Goal: Check status: Check status

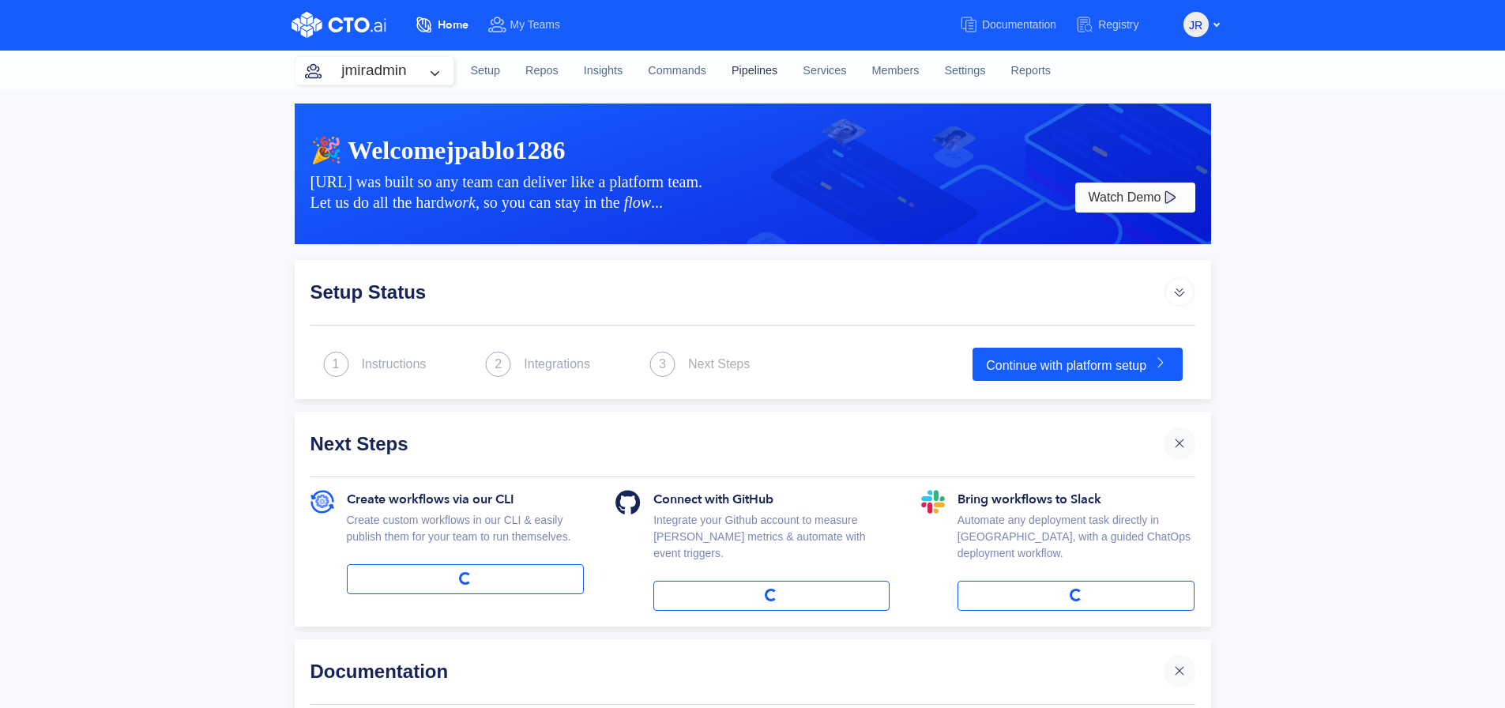
click at [763, 65] on link "Pipelines" at bounding box center [754, 71] width 71 height 43
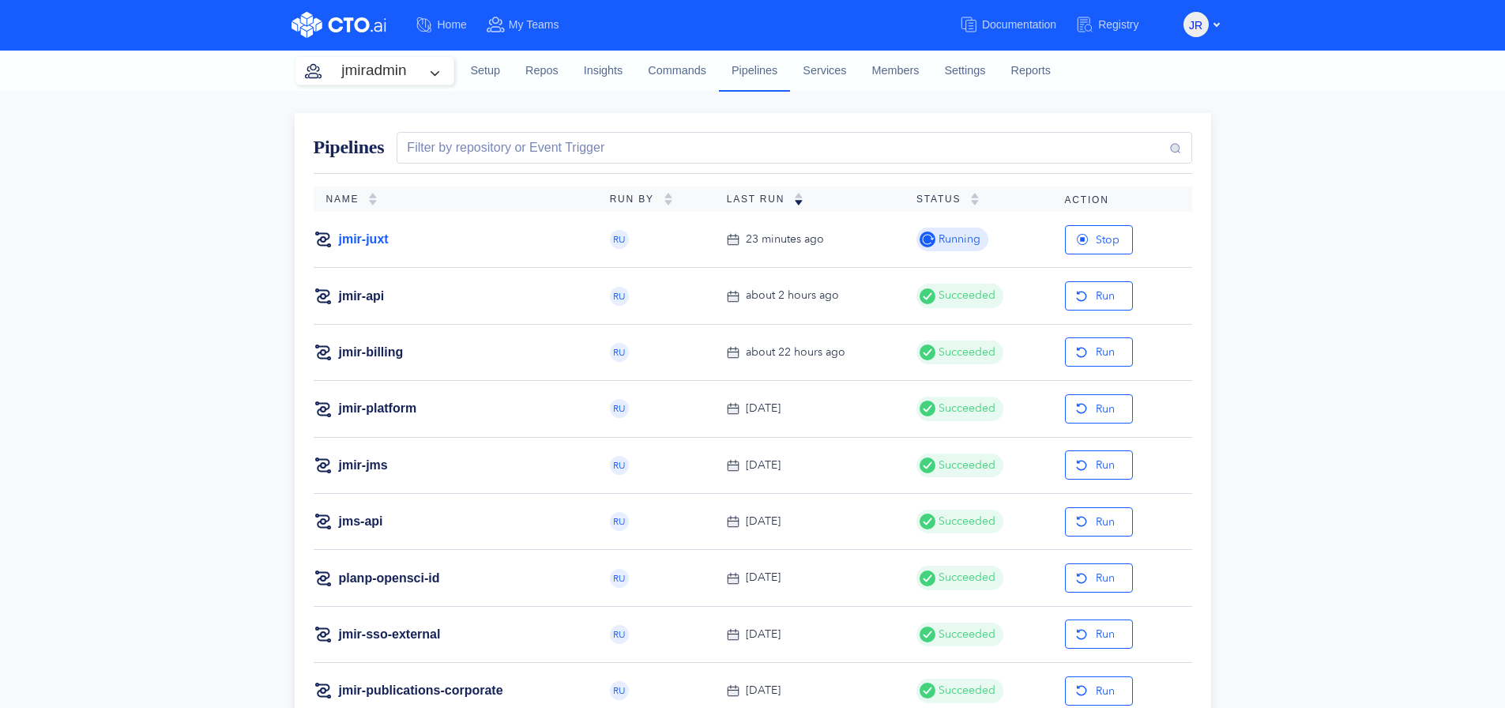
click at [380, 235] on link "jmir-juxt" at bounding box center [364, 239] width 50 height 17
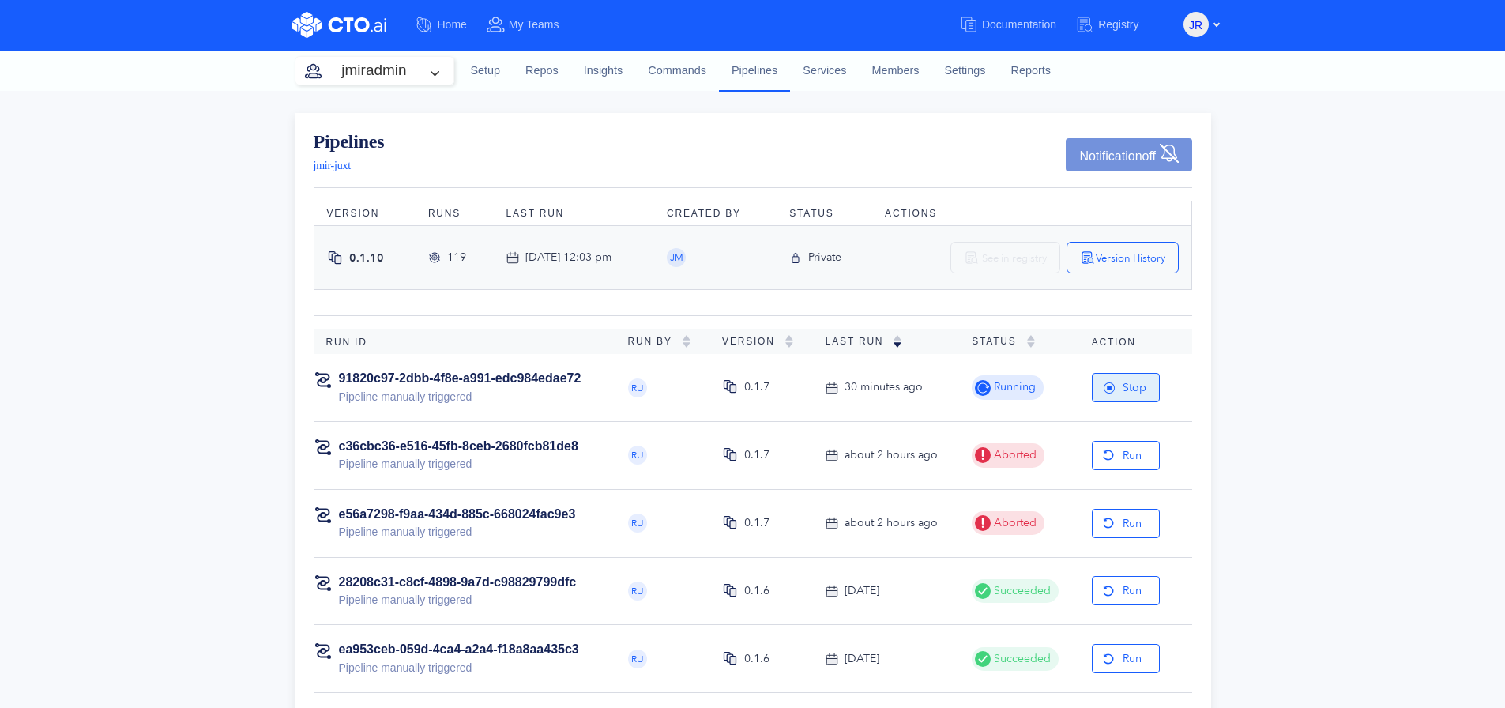
click at [1143, 393] on button "Stop" at bounding box center [1126, 387] width 68 height 29
click at [1113, 394] on icon "button" at bounding box center [1108, 388] width 13 height 13
click at [473, 371] on link "91820c97-2dbb-4f8e-a991-edc984edae72" at bounding box center [460, 377] width 243 height 13
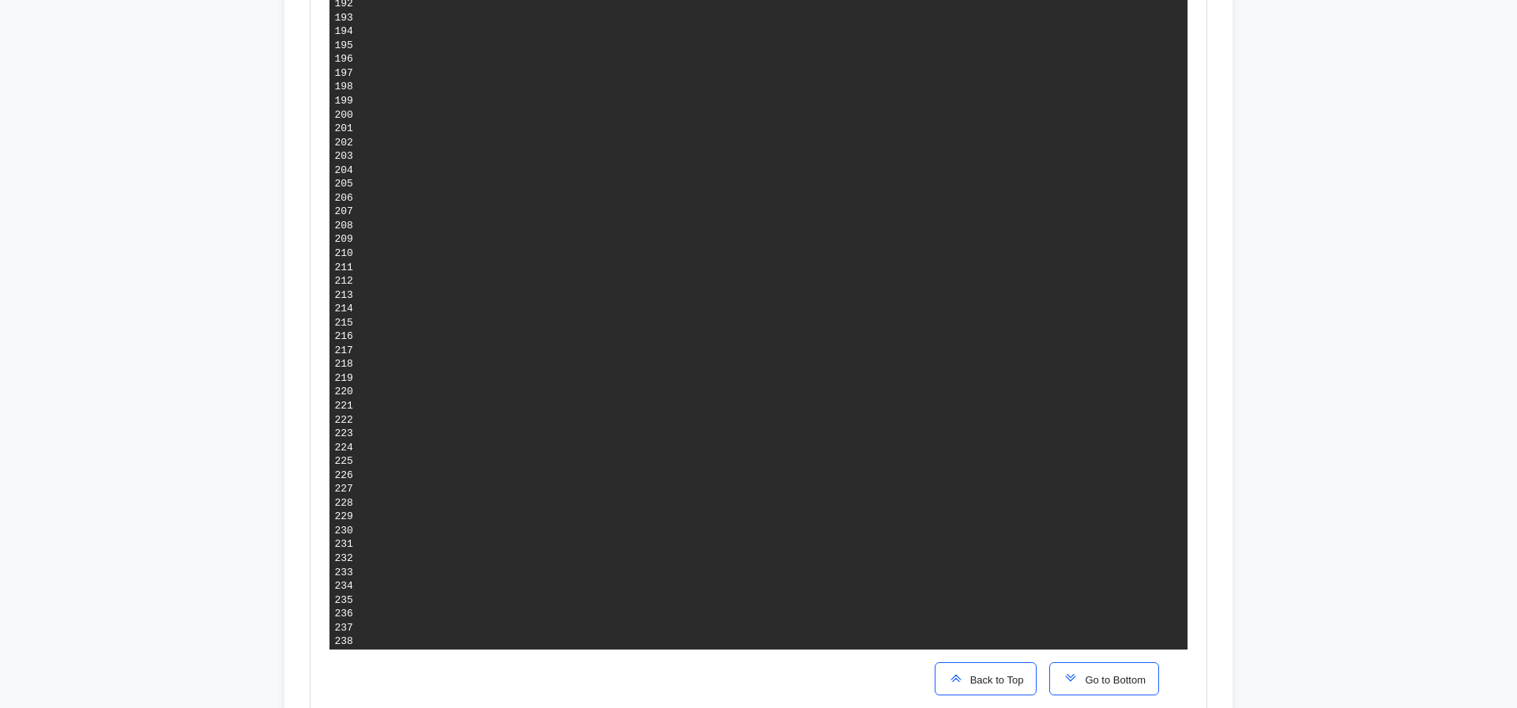
scroll to position [3516, 0]
click at [1105, 680] on span "Go to Bottom" at bounding box center [1112, 680] width 67 height 12
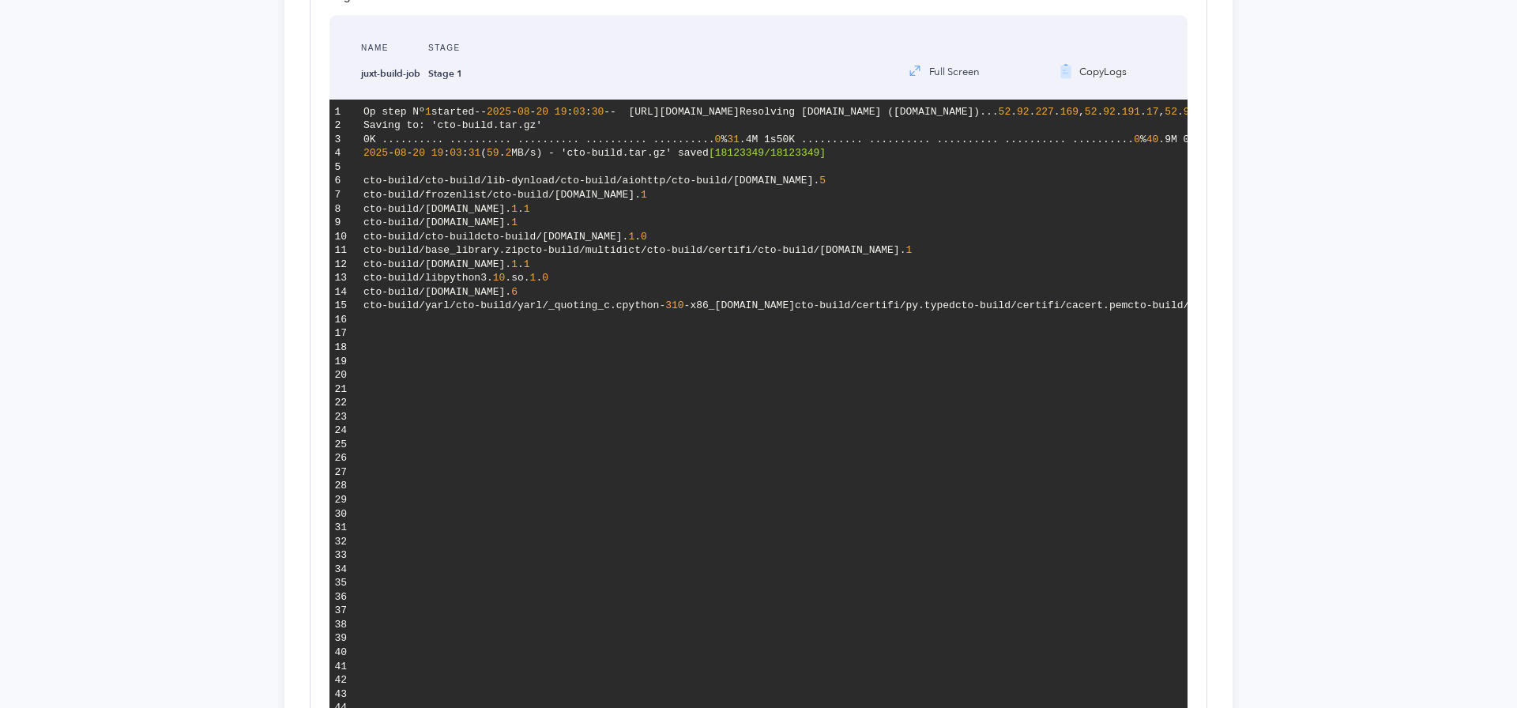
scroll to position [0, 0]
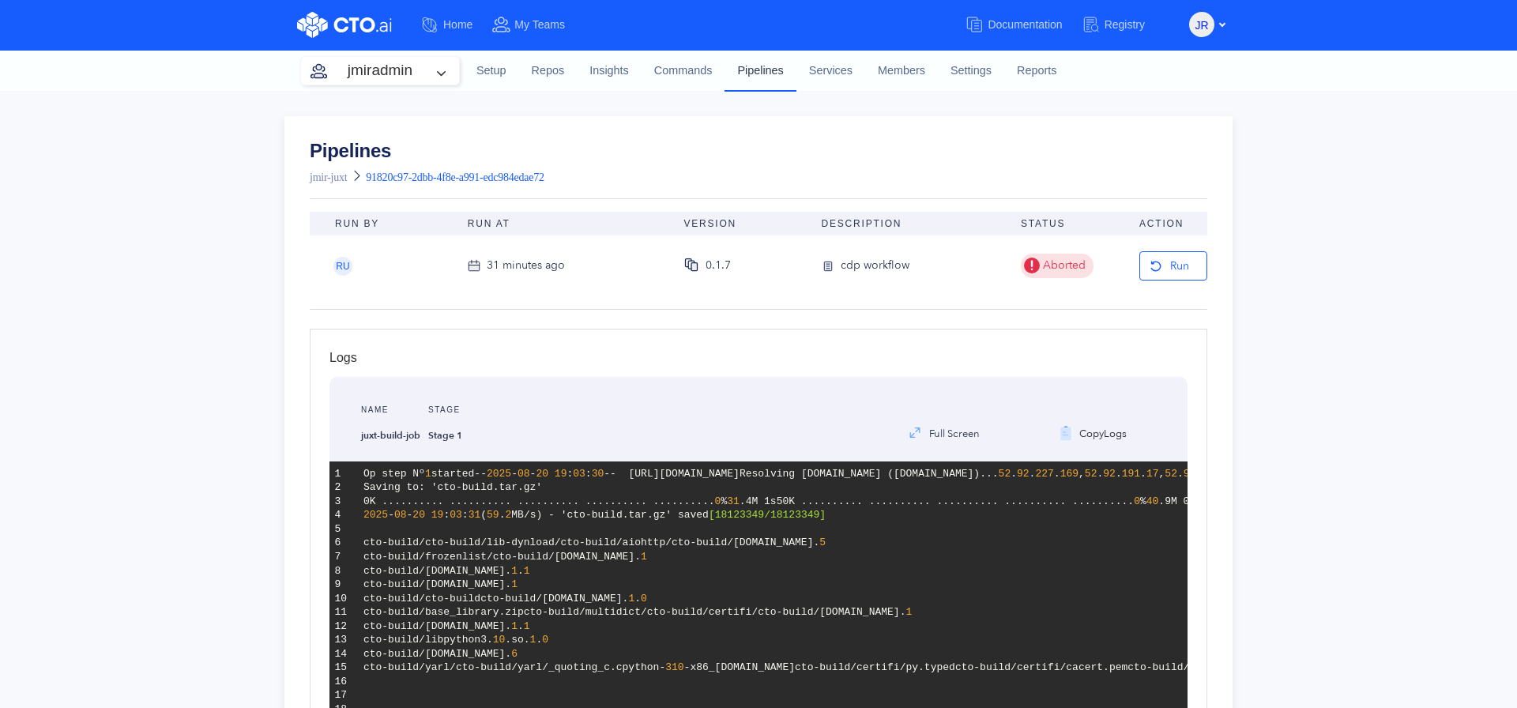
click at [763, 70] on link "Pipelines" at bounding box center [760, 70] width 71 height 41
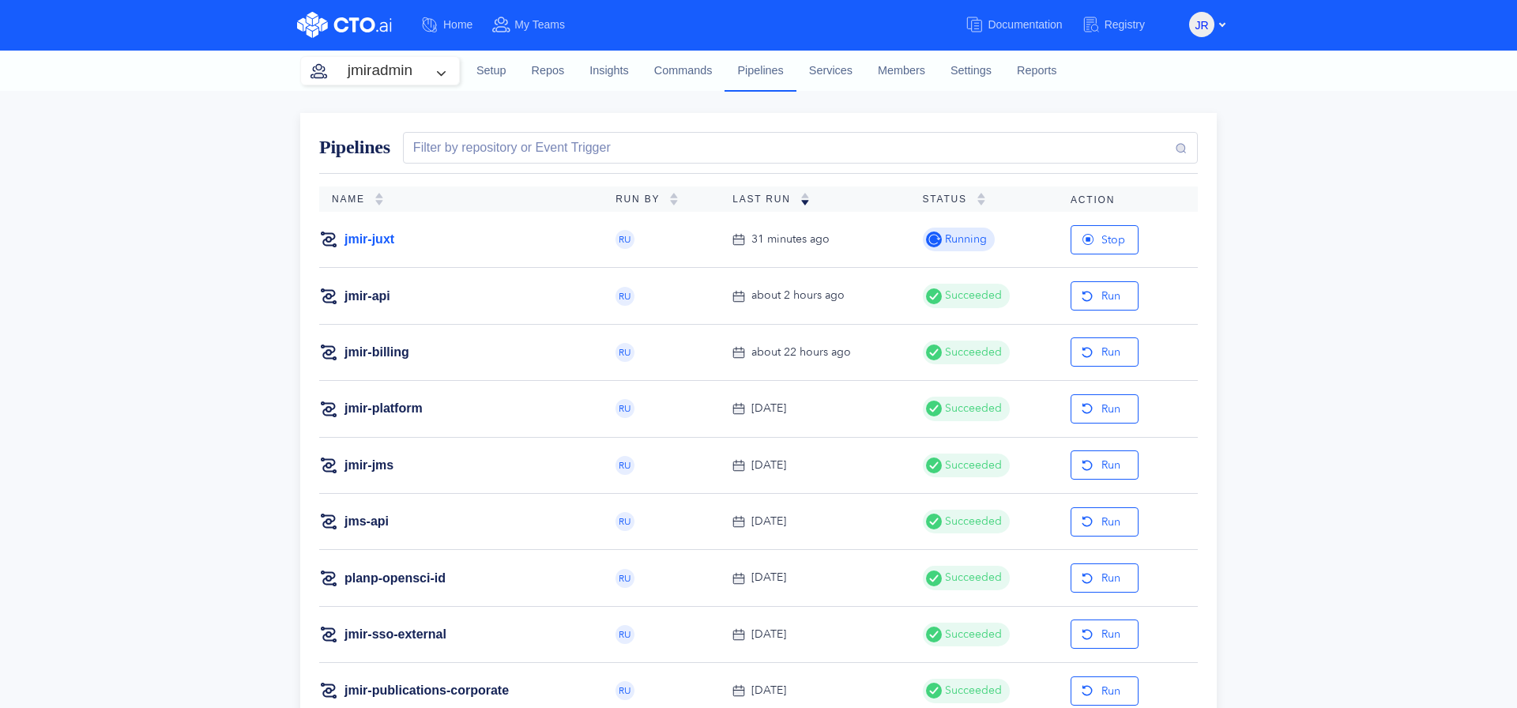
click at [366, 240] on link "jmir-juxt" at bounding box center [370, 239] width 50 height 17
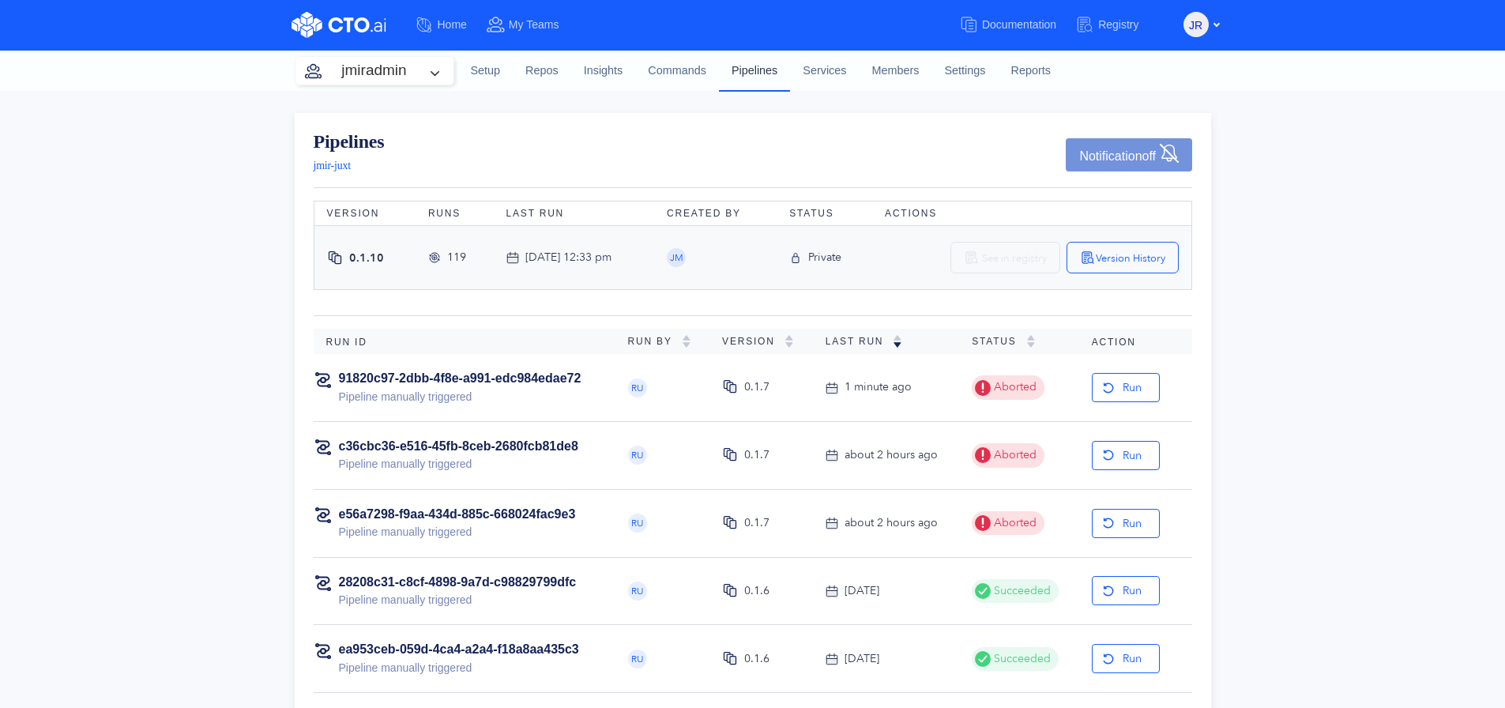
click at [754, 77] on link "Pipelines" at bounding box center [754, 70] width 71 height 41
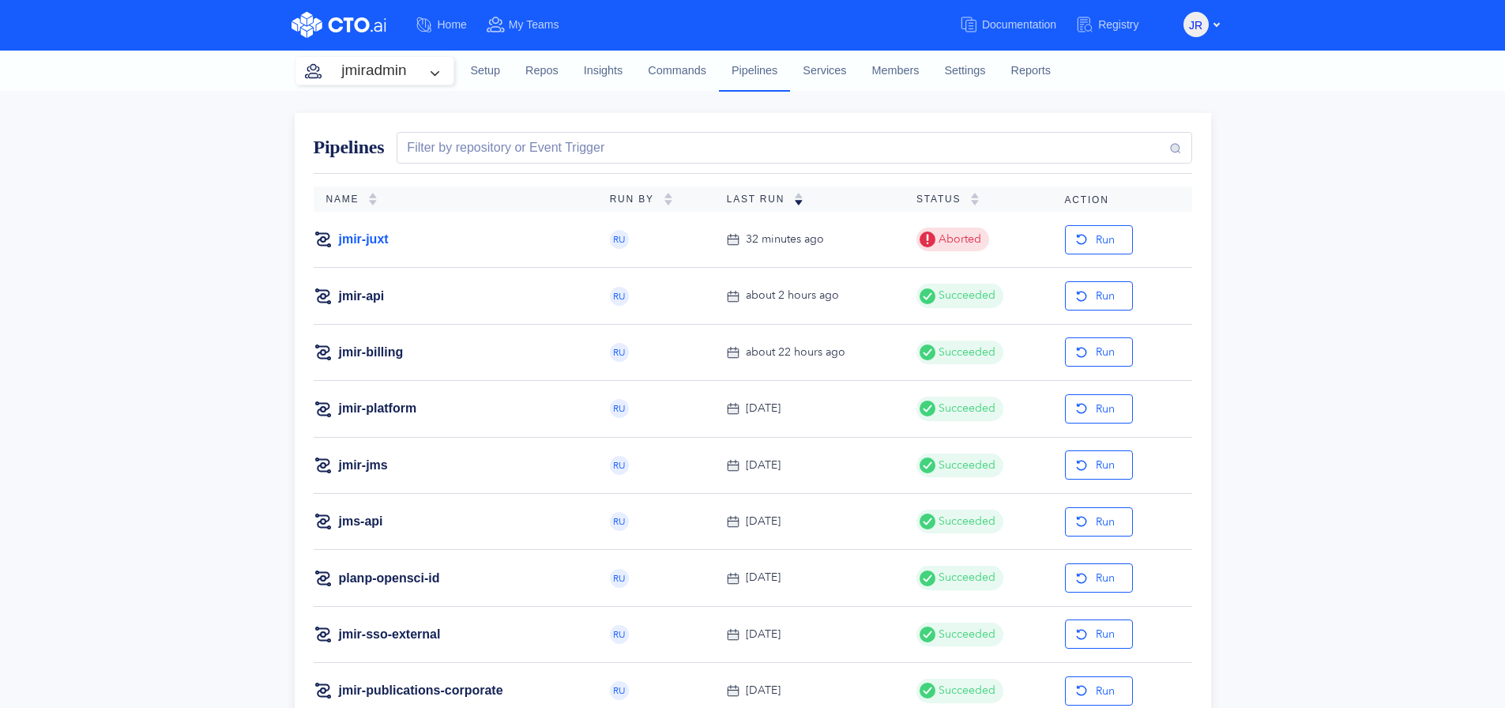
click at [359, 241] on link "jmir-juxt" at bounding box center [364, 239] width 50 height 17
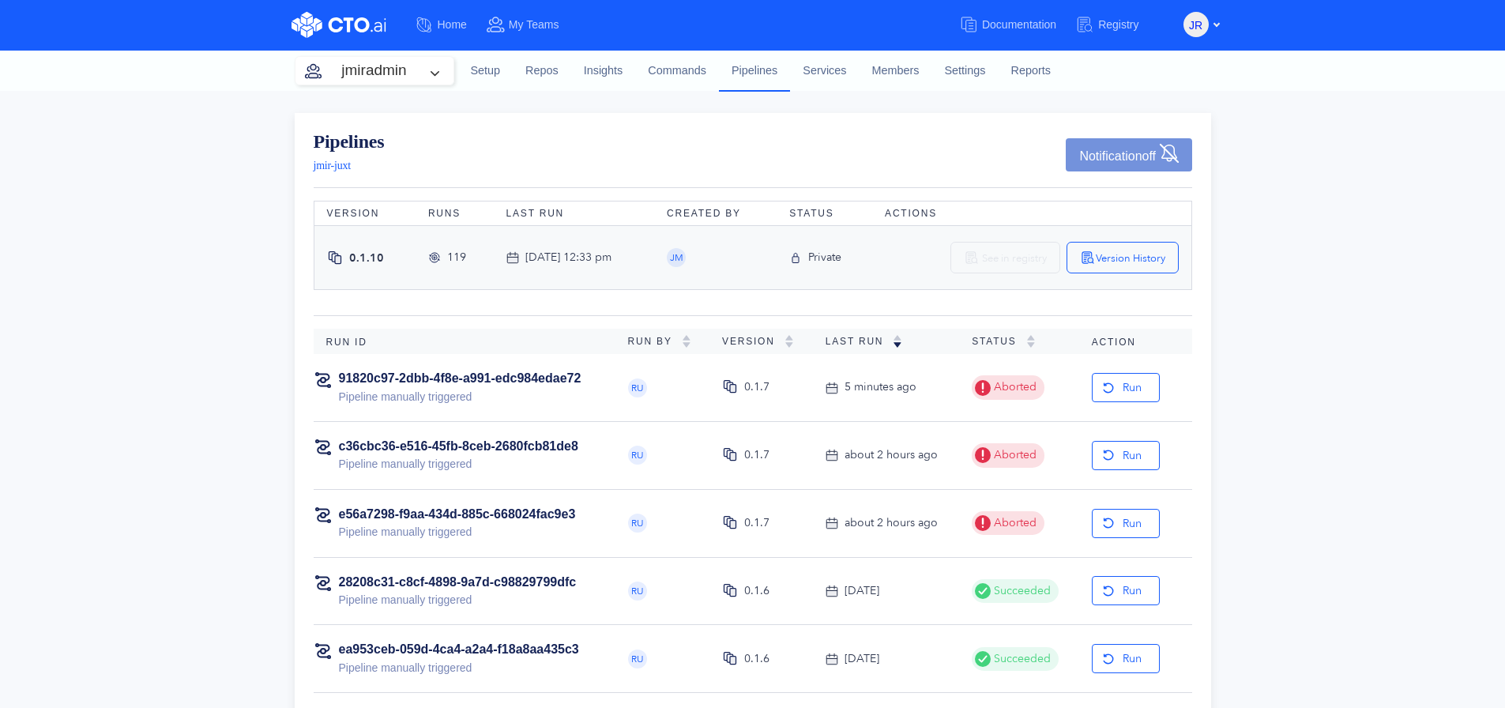
click at [58, 222] on div "Pipelines jmir-juxt Notification off Version Runs Last Run Created By Status Ac…" at bounding box center [752, 624] width 1505 height 1066
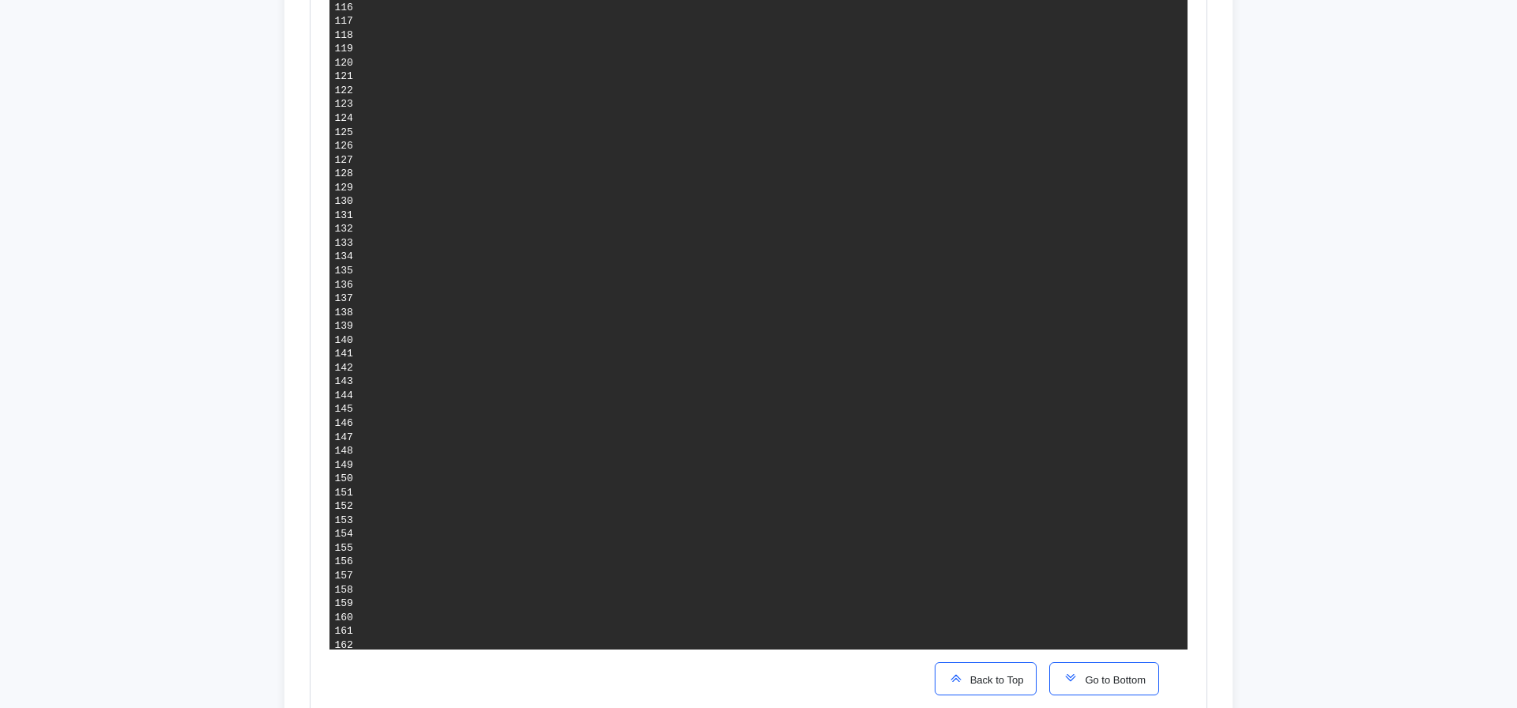
scroll to position [3371, 0]
click at [1079, 676] on span "Go to Bottom" at bounding box center [1112, 680] width 67 height 12
